Goal: Task Accomplishment & Management: Manage account settings

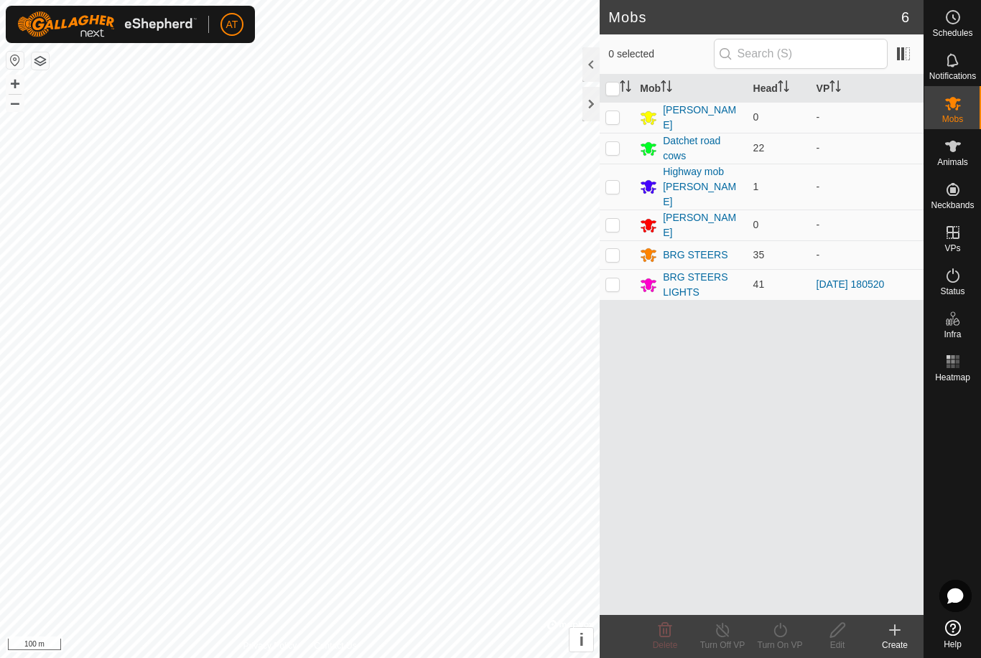
click at [617, 279] on p-checkbox at bounding box center [612, 284] width 14 height 11
checkbox input "true"
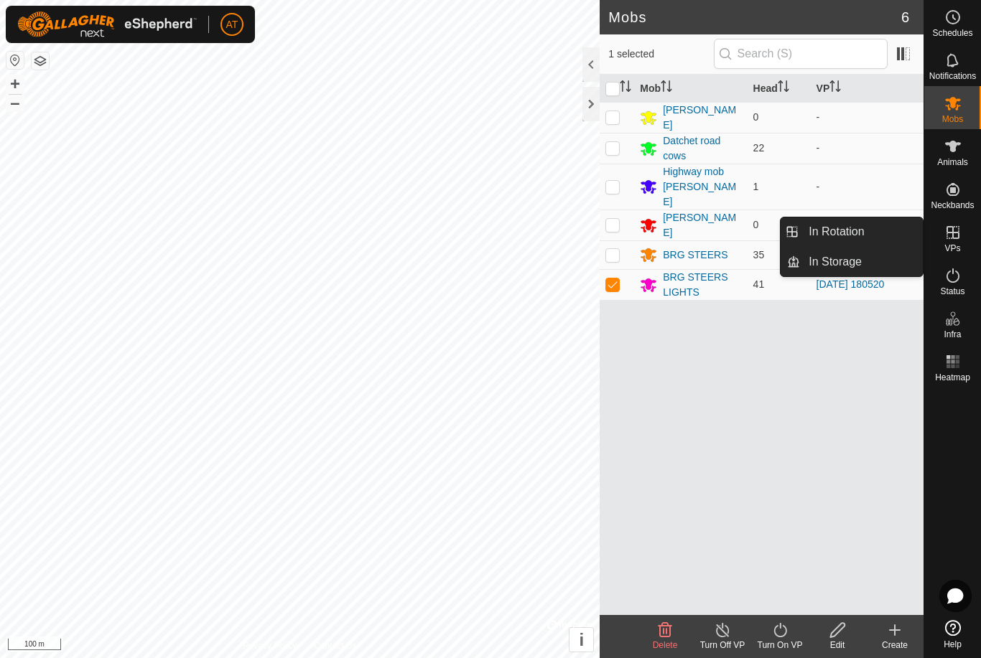
click at [849, 269] on span "In Storage" at bounding box center [834, 261] width 53 height 17
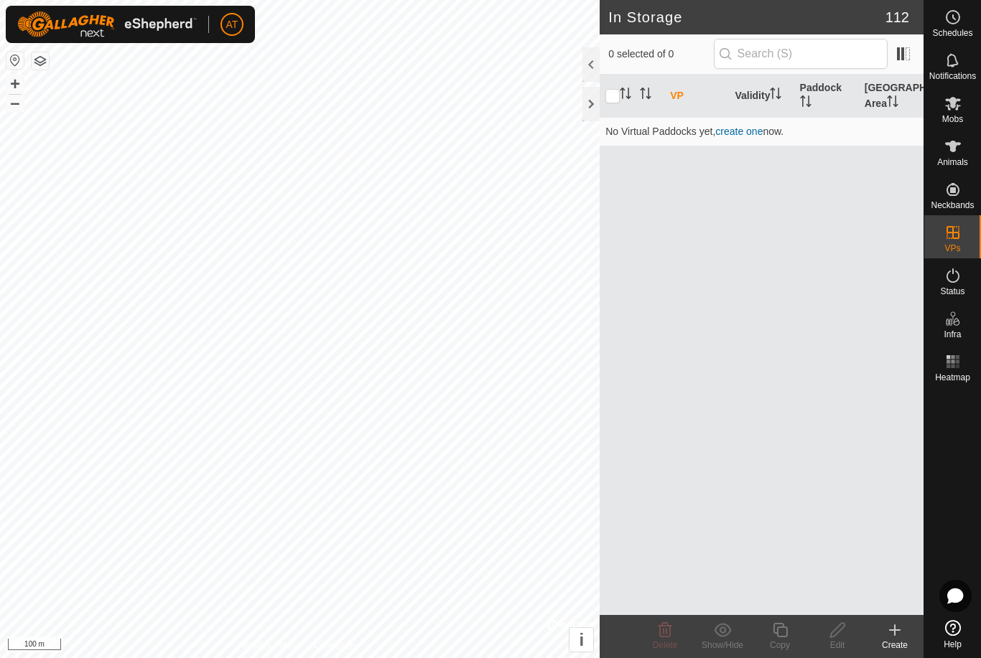
click at [971, 462] on div at bounding box center [952, 501] width 57 height 227
click at [887, 635] on icon at bounding box center [894, 630] width 17 height 17
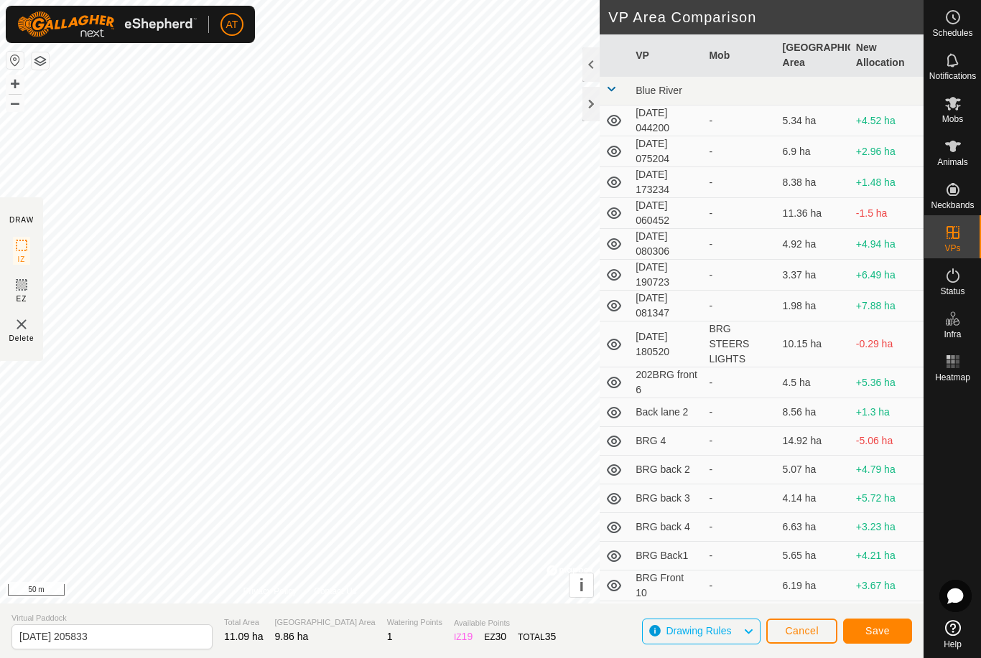
click at [887, 627] on span "Save" at bounding box center [877, 630] width 24 height 11
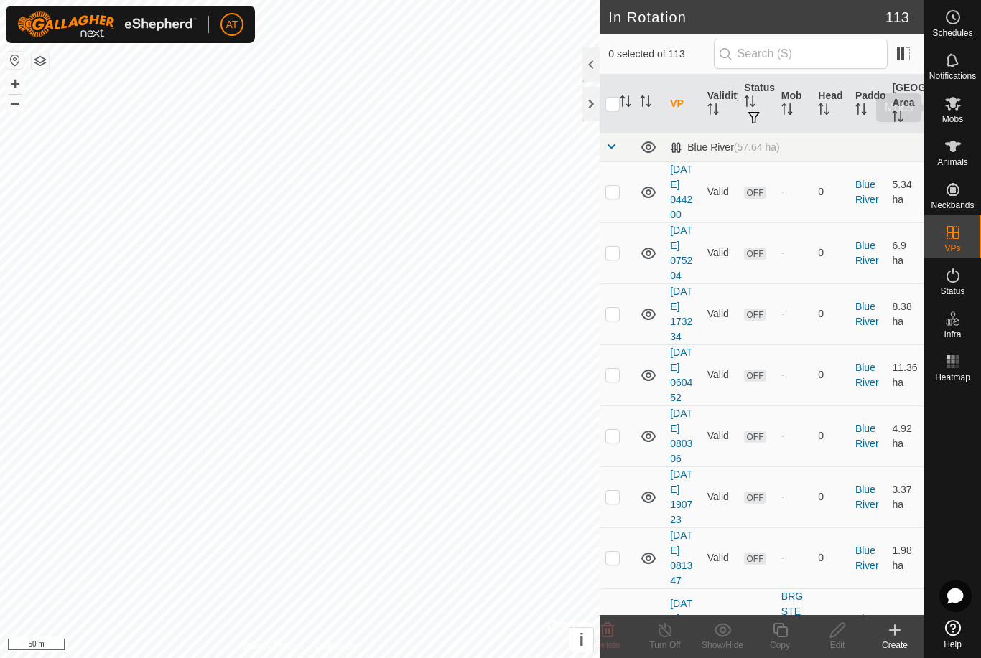
click at [956, 108] on icon at bounding box center [953, 104] width 16 height 14
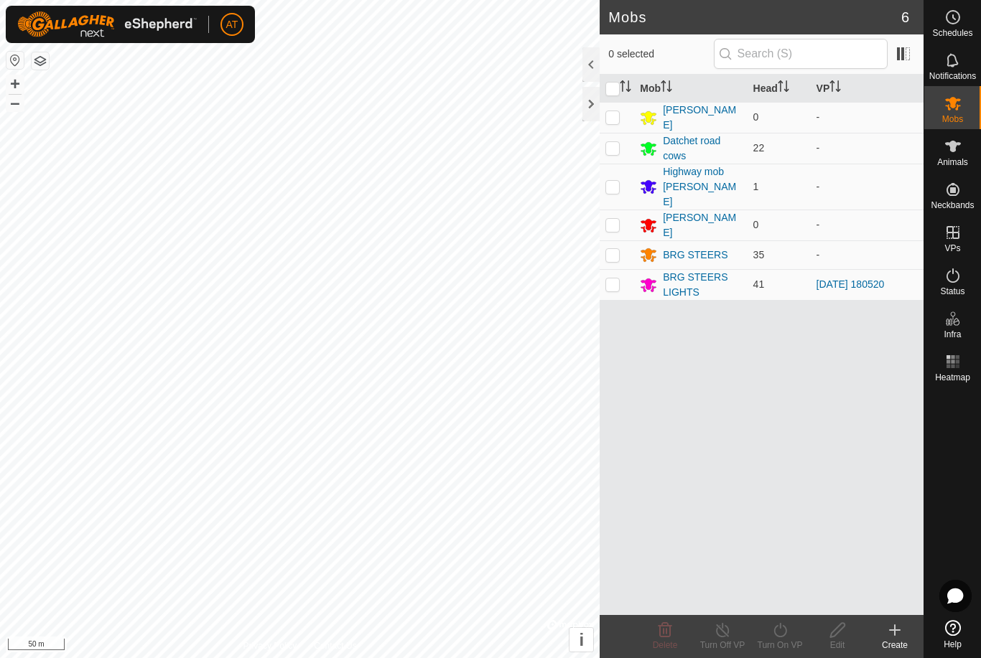
click at [614, 279] on p-checkbox at bounding box center [612, 284] width 14 height 11
checkbox input "true"
click at [793, 633] on turn-on-svg-icon at bounding box center [779, 630] width 57 height 17
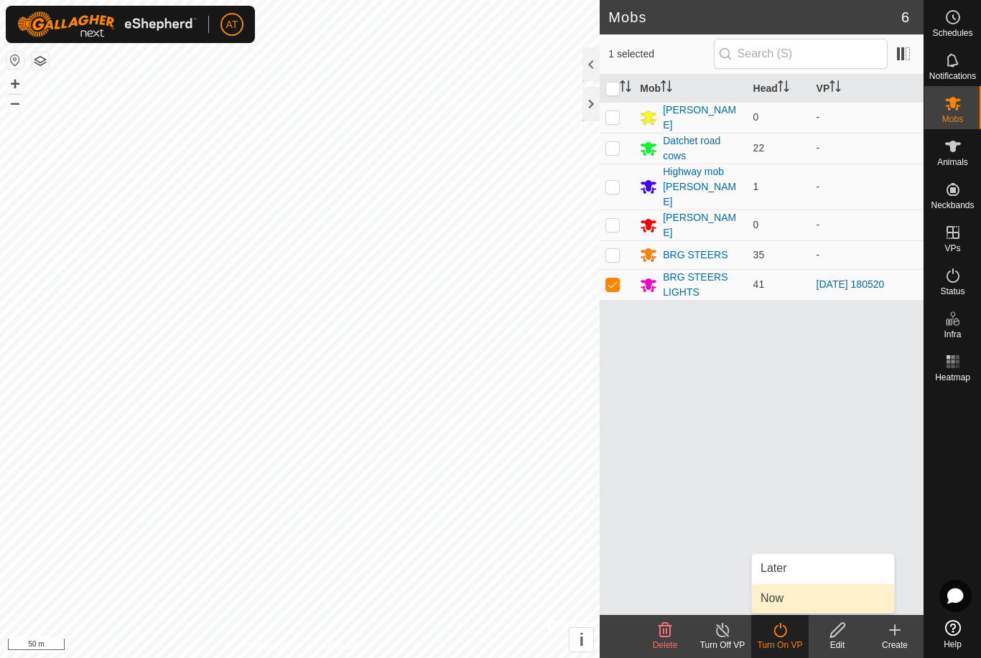
click at [788, 597] on link "Now" at bounding box center [823, 598] width 142 height 29
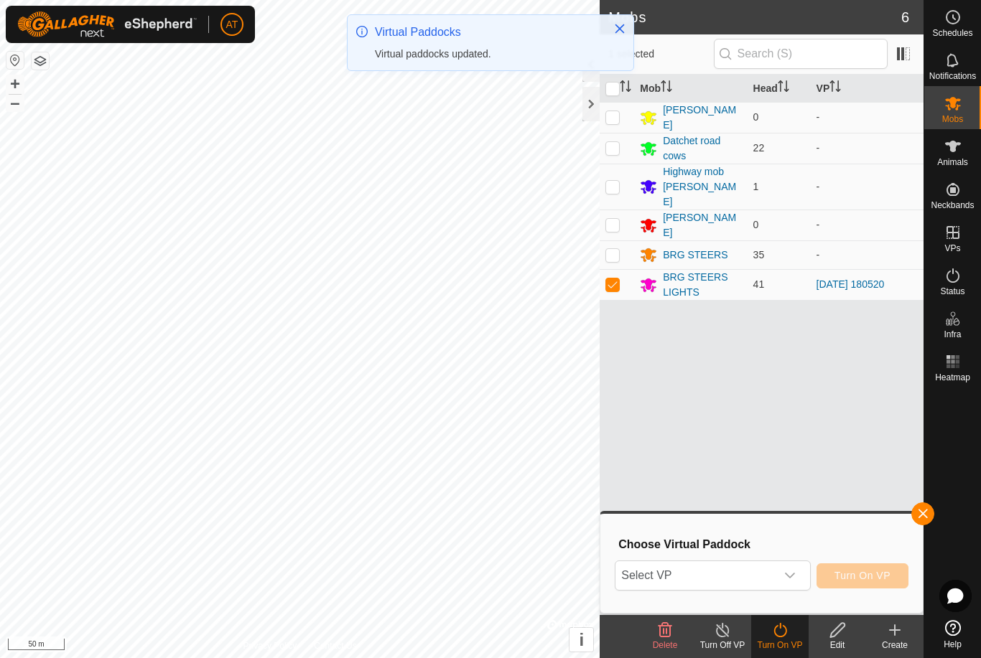
click at [797, 575] on div "dropdown trigger" at bounding box center [789, 575] width 29 height 29
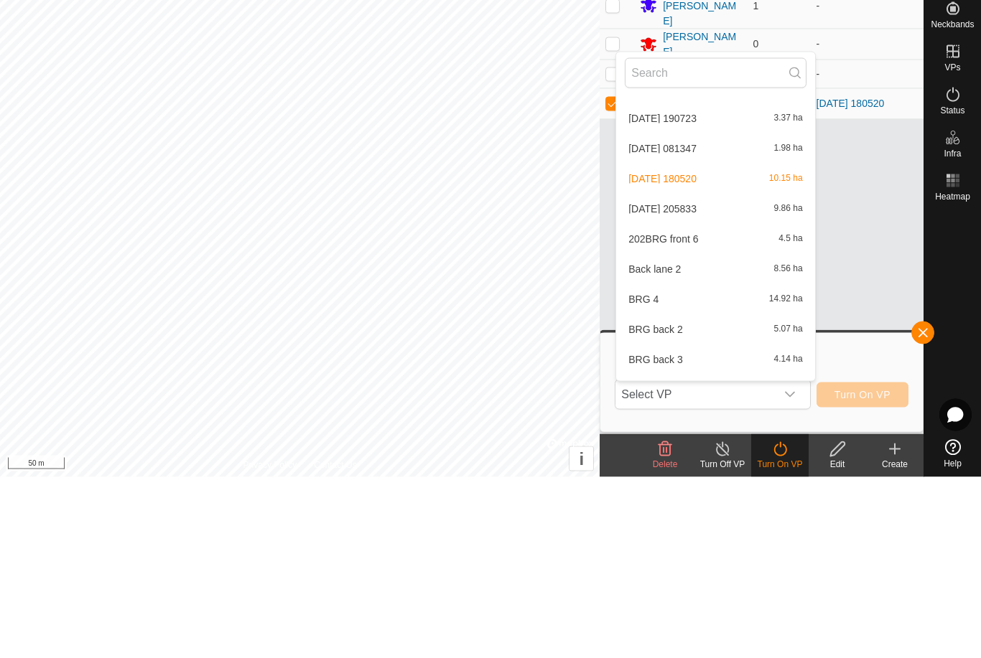
scroll to position [174, 0]
click at [701, 381] on div "[DATE] 205833 9.86 ha" at bounding box center [715, 389] width 181 height 17
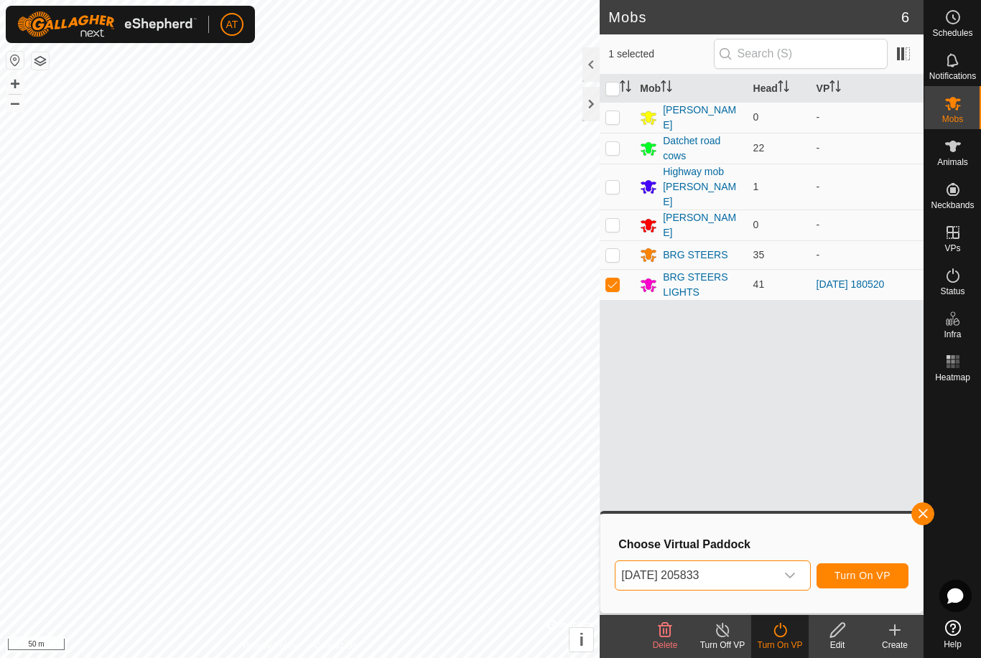
click at [857, 578] on span "Turn On VP" at bounding box center [862, 575] width 56 height 11
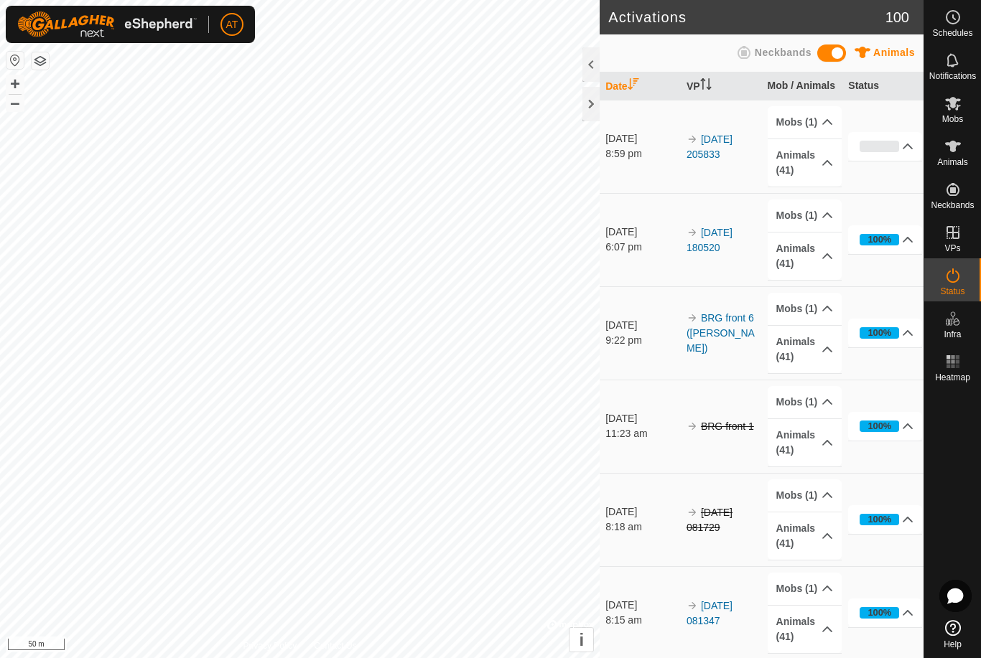
click at [589, 102] on div at bounding box center [590, 104] width 17 height 34
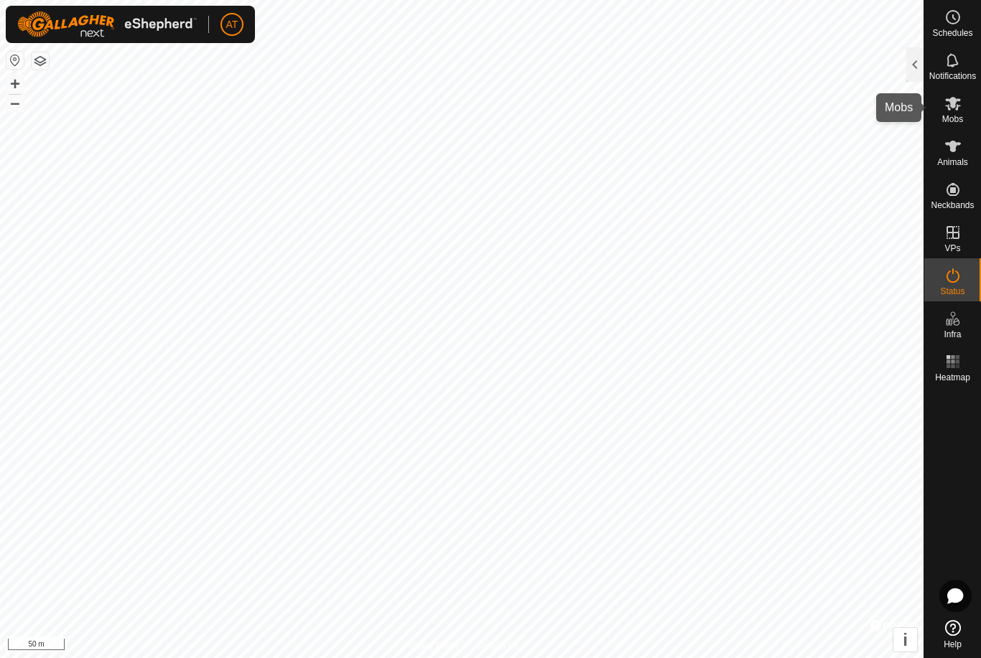
click at [952, 104] on icon at bounding box center [953, 104] width 16 height 14
click at [909, 70] on div at bounding box center [914, 64] width 17 height 34
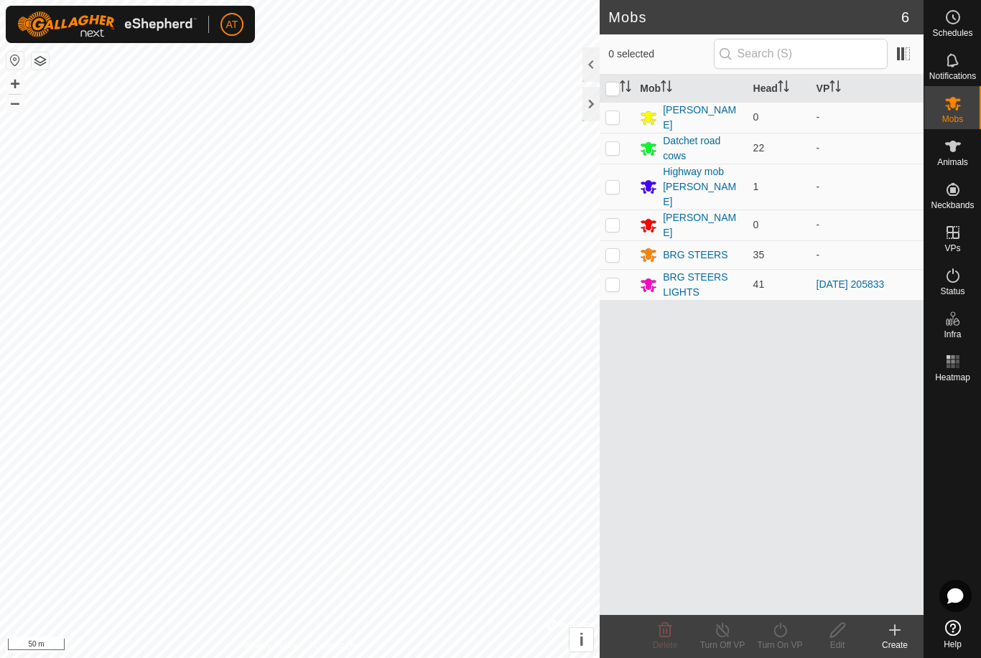
click at [612, 279] on p-checkbox at bounding box center [612, 284] width 14 height 11
checkbox input "true"
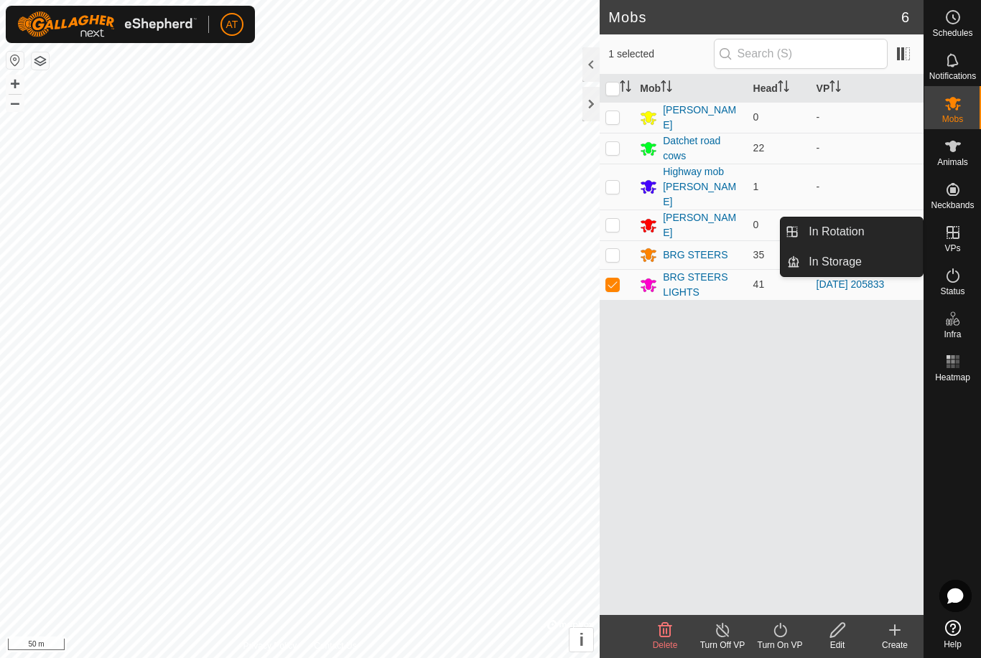
click at [887, 232] on link "In Rotation" at bounding box center [861, 232] width 123 height 29
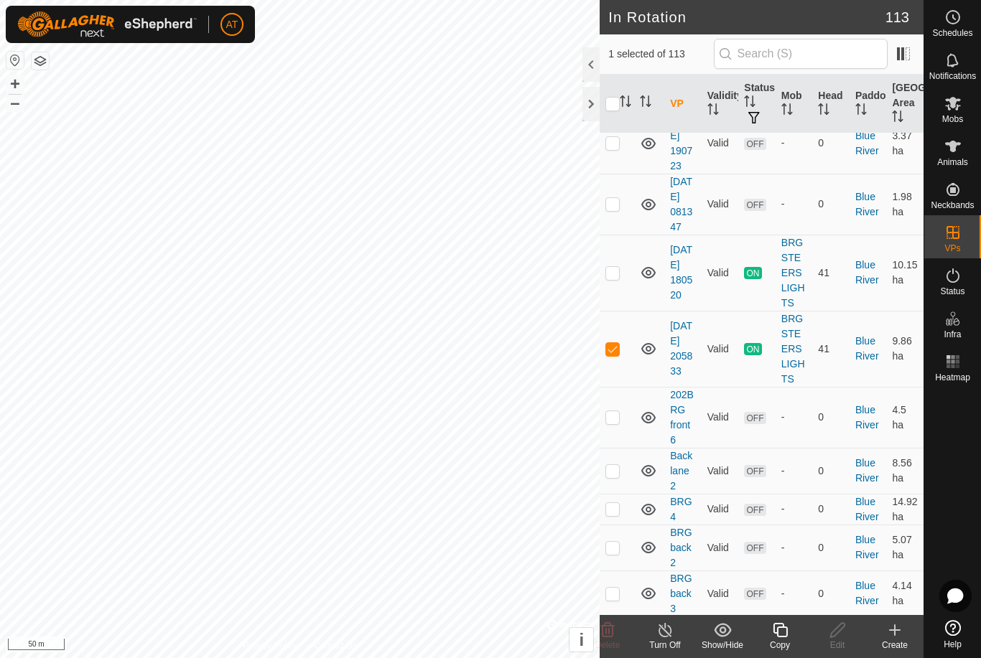
scroll to position [355, 0]
